Goal: Task Accomplishment & Management: Use online tool/utility

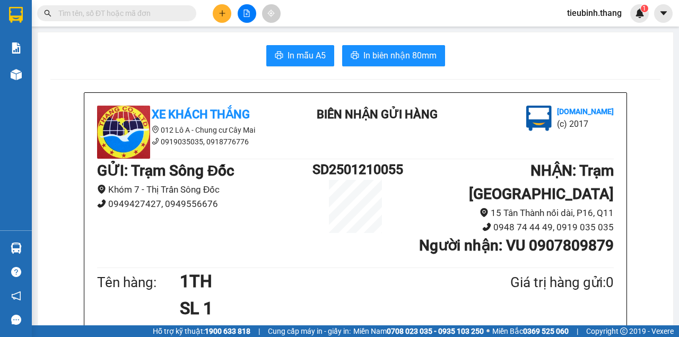
click at [133, 12] on input "text" at bounding box center [120, 13] width 125 height 12
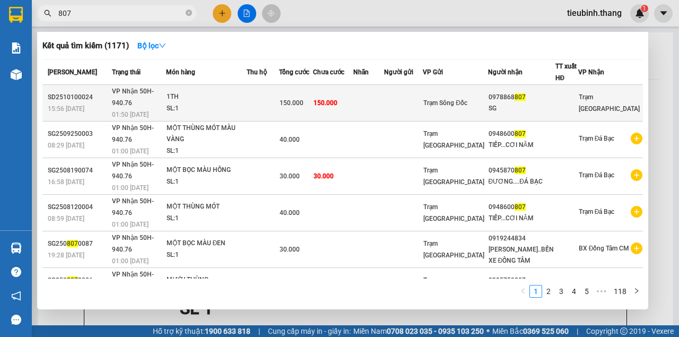
type input "807"
click at [303, 99] on span "150.000" at bounding box center [291, 102] width 24 height 7
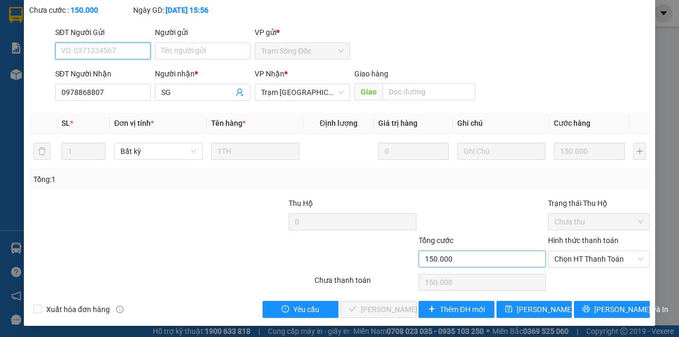
scroll to position [68, 0]
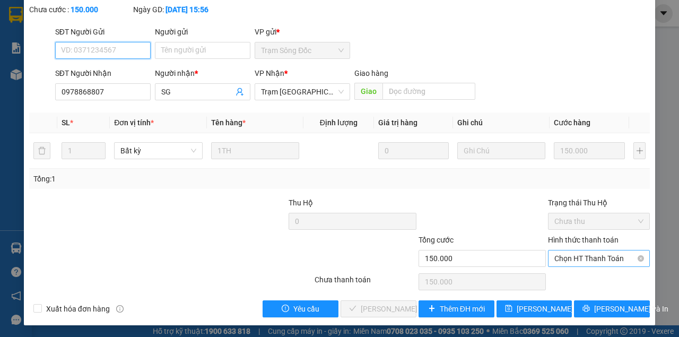
click at [582, 261] on span "Chọn HT Thanh Toán" at bounding box center [598, 258] width 89 height 16
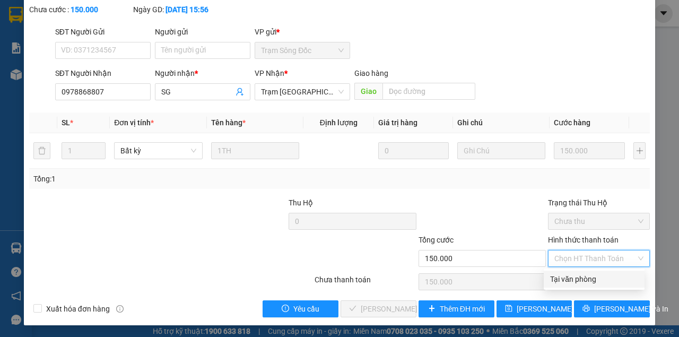
drag, startPoint x: 575, startPoint y: 274, endPoint x: 565, endPoint y: 279, distance: 10.7
click at [575, 275] on div "Tại văn phòng" at bounding box center [594, 279] width 88 height 12
type input "0"
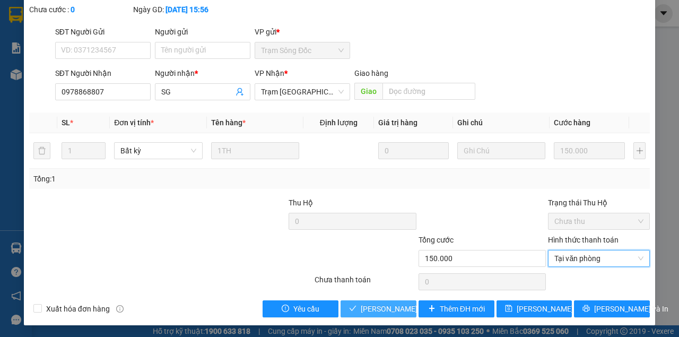
drag, startPoint x: 377, startPoint y: 306, endPoint x: 372, endPoint y: 296, distance: 11.1
click at [377, 305] on span "[PERSON_NAME] và Giao hàng" at bounding box center [412, 309] width 102 height 12
